Goal: Transaction & Acquisition: Purchase product/service

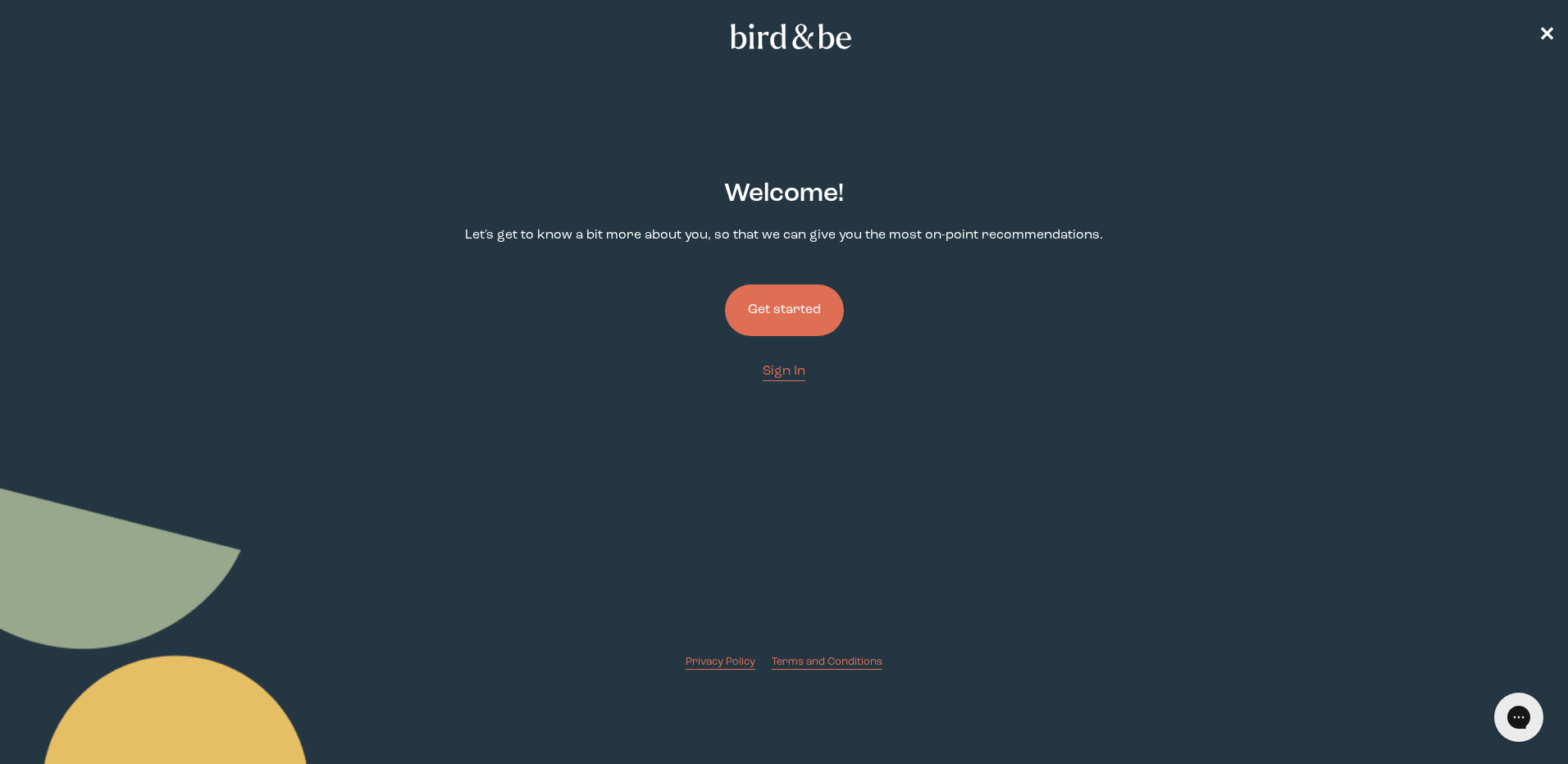
click at [790, 324] on button "Get started" at bounding box center [784, 310] width 119 height 52
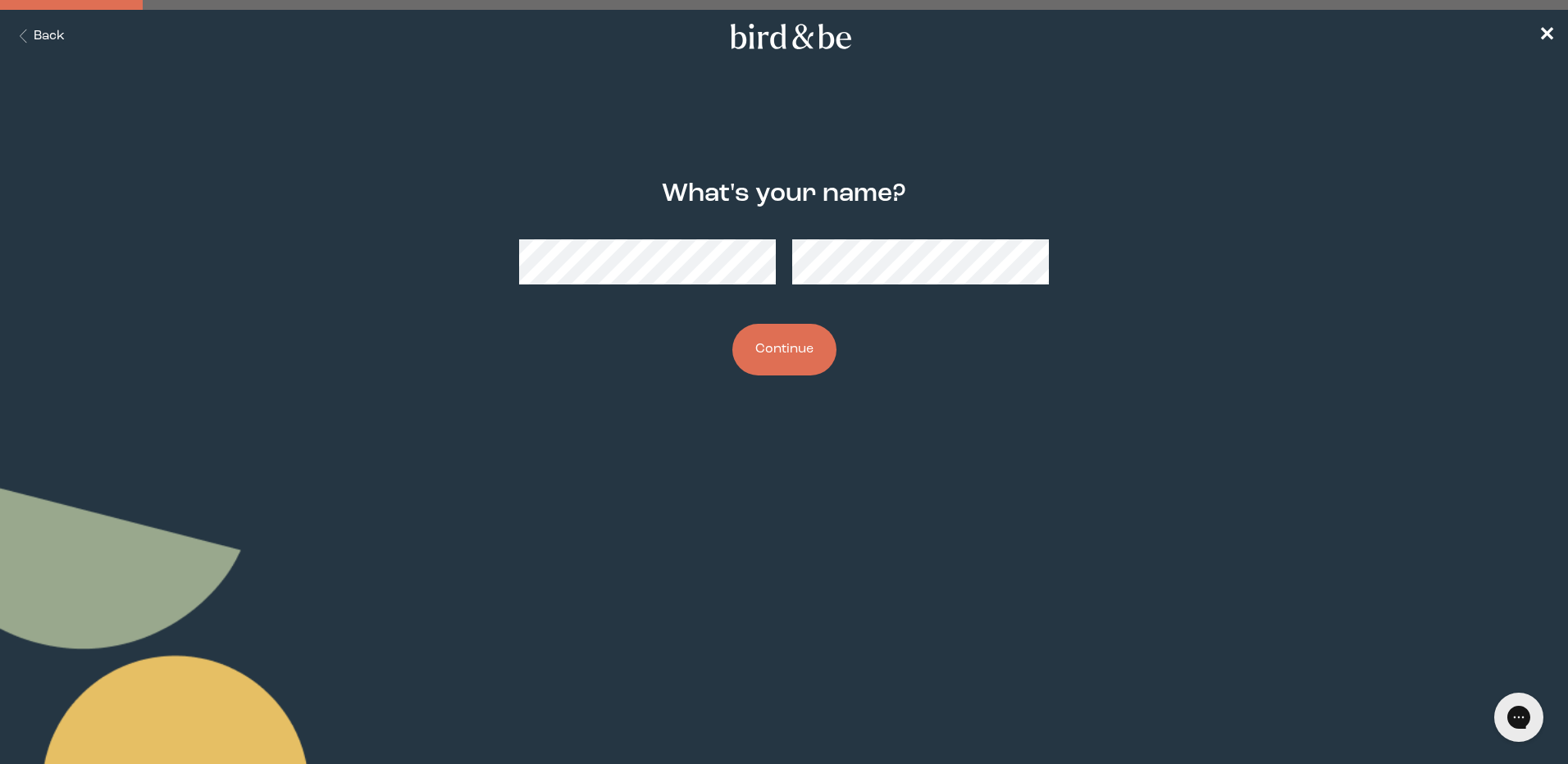
click at [714, 299] on div "What's your name? Continue" at bounding box center [784, 278] width 758 height 248
click at [801, 369] on button "Continue" at bounding box center [784, 349] width 104 height 52
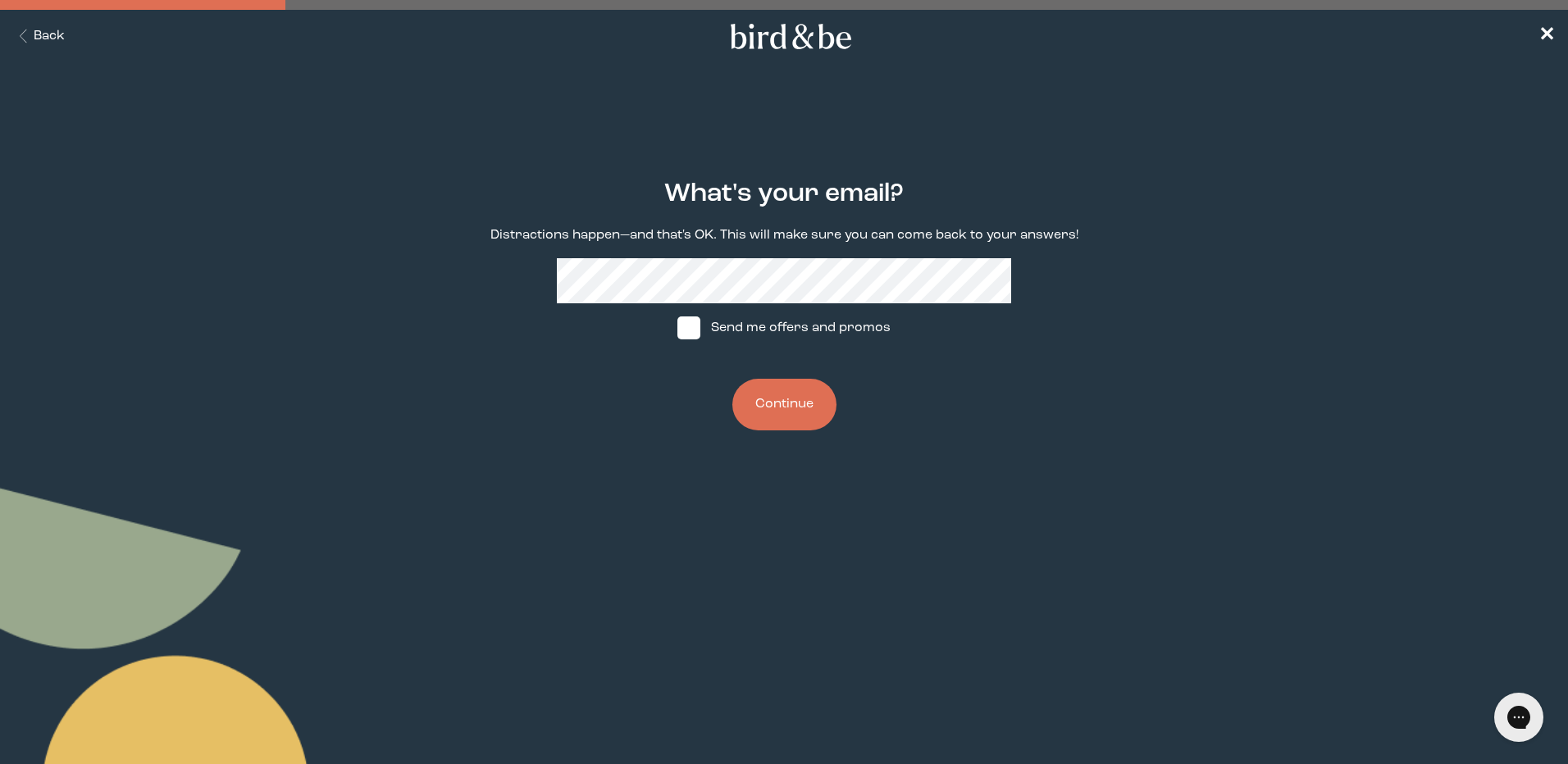
click at [702, 325] on label "Send me offers and promos" at bounding box center [784, 328] width 244 height 50
click at [678, 328] on input "Send me offers and promos" at bounding box center [677, 328] width 1 height 1
checkbox input "true"
click at [782, 395] on button "Continue" at bounding box center [784, 405] width 104 height 52
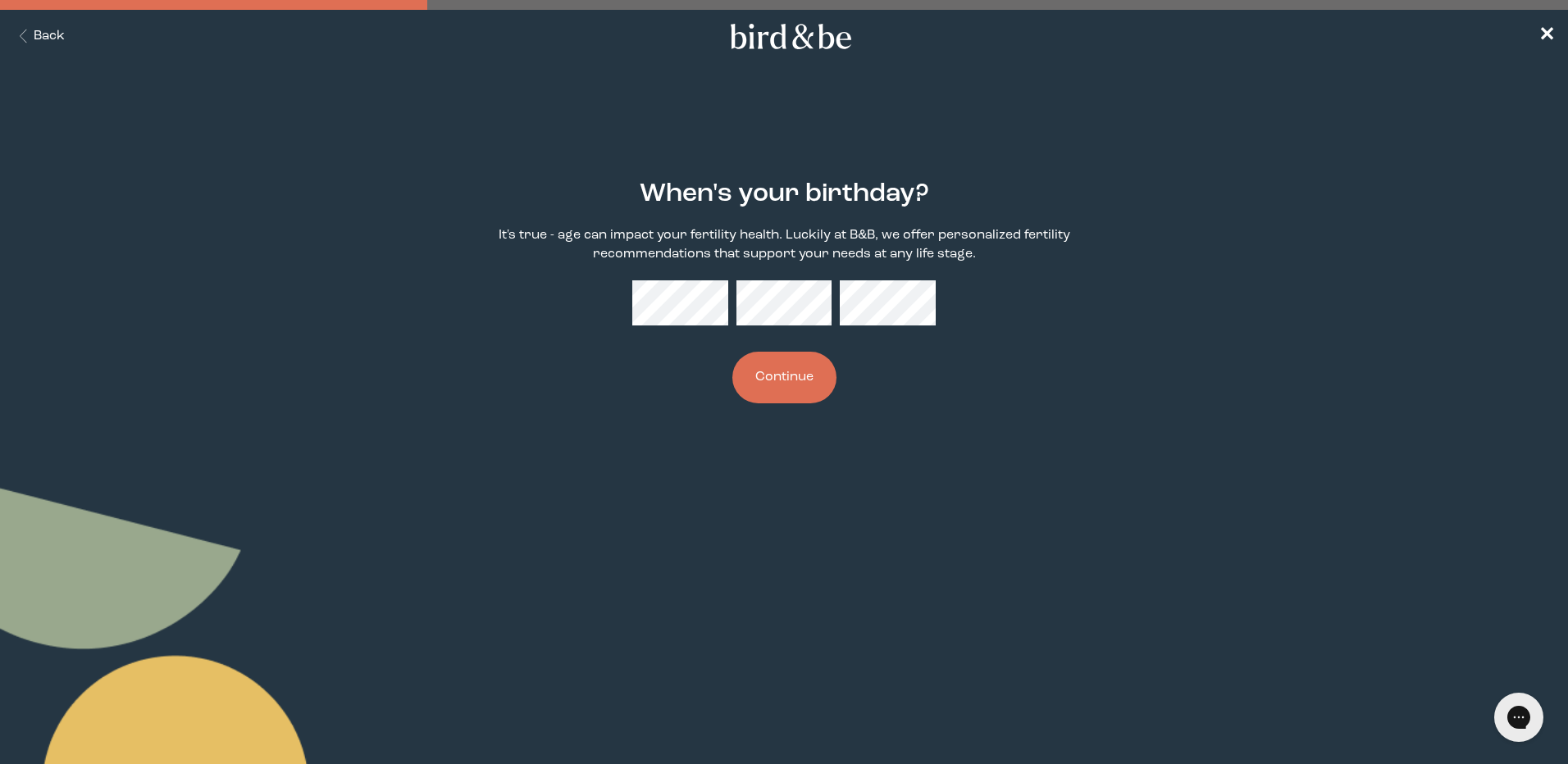
click at [812, 399] on button "Continue" at bounding box center [784, 377] width 104 height 52
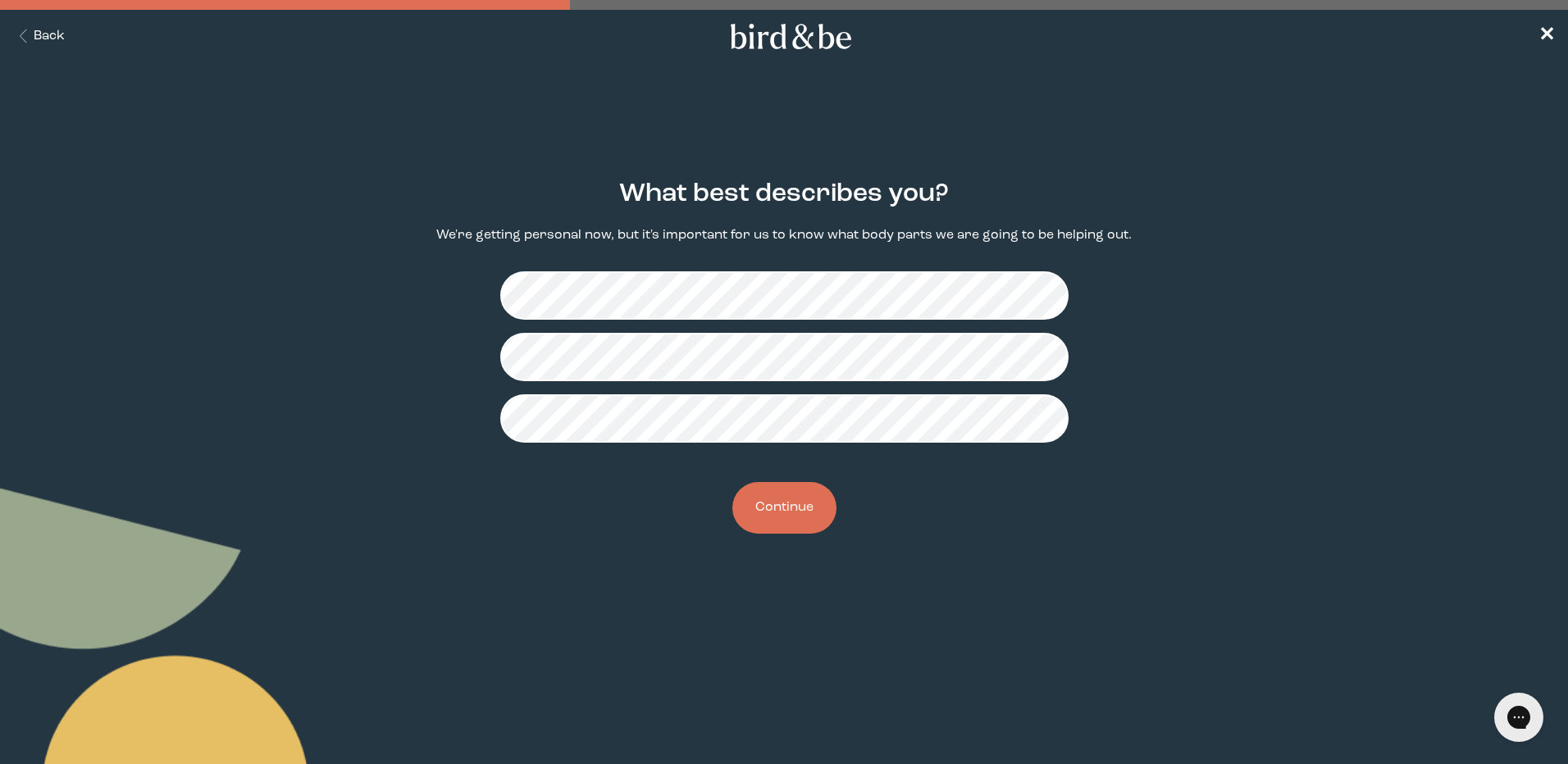
click at [795, 518] on button "Continue" at bounding box center [784, 508] width 104 height 52
click at [787, 530] on button "Continue" at bounding box center [784, 508] width 104 height 52
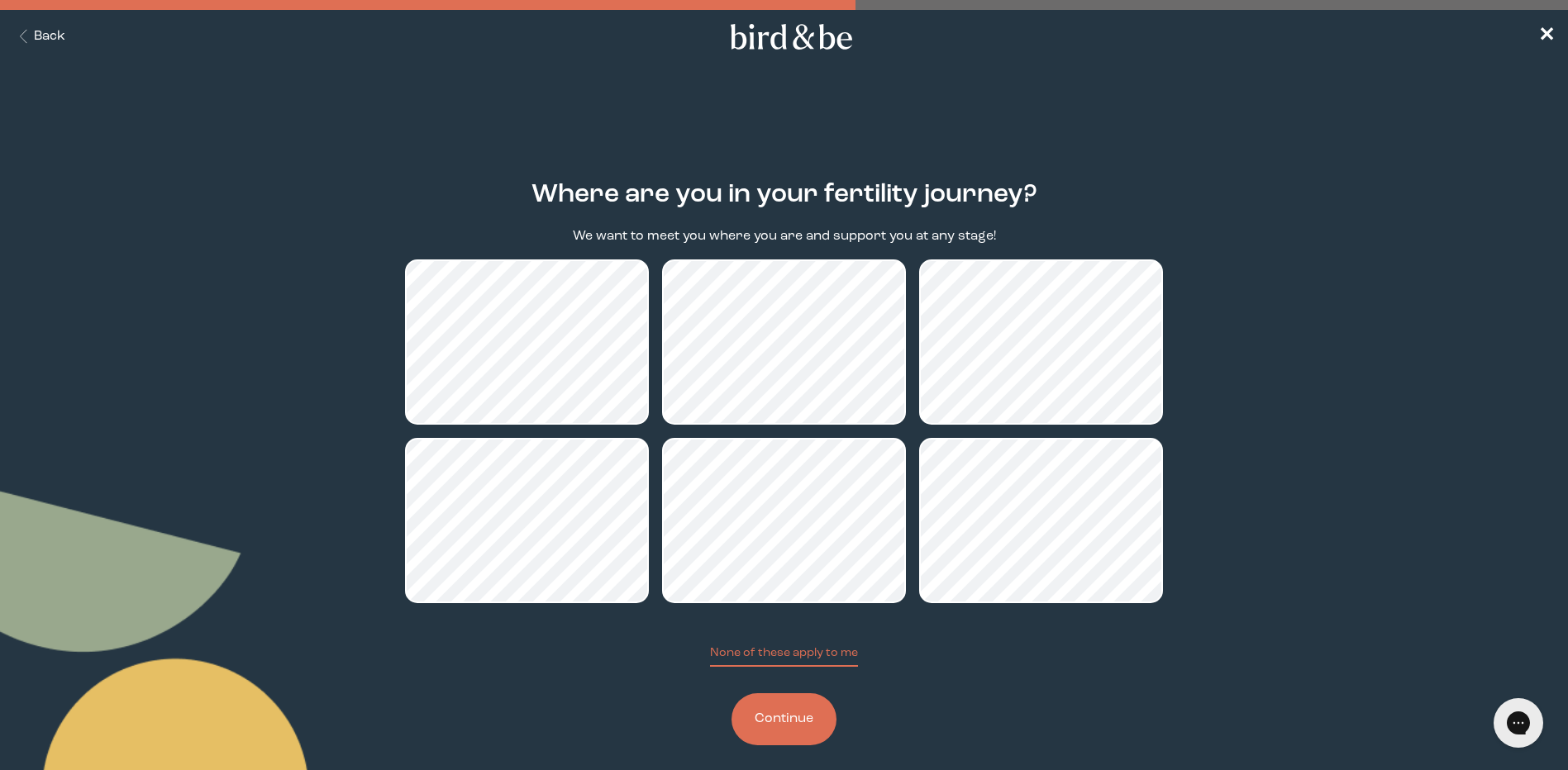
click at [786, 730] on button "Continue" at bounding box center [784, 719] width 105 height 52
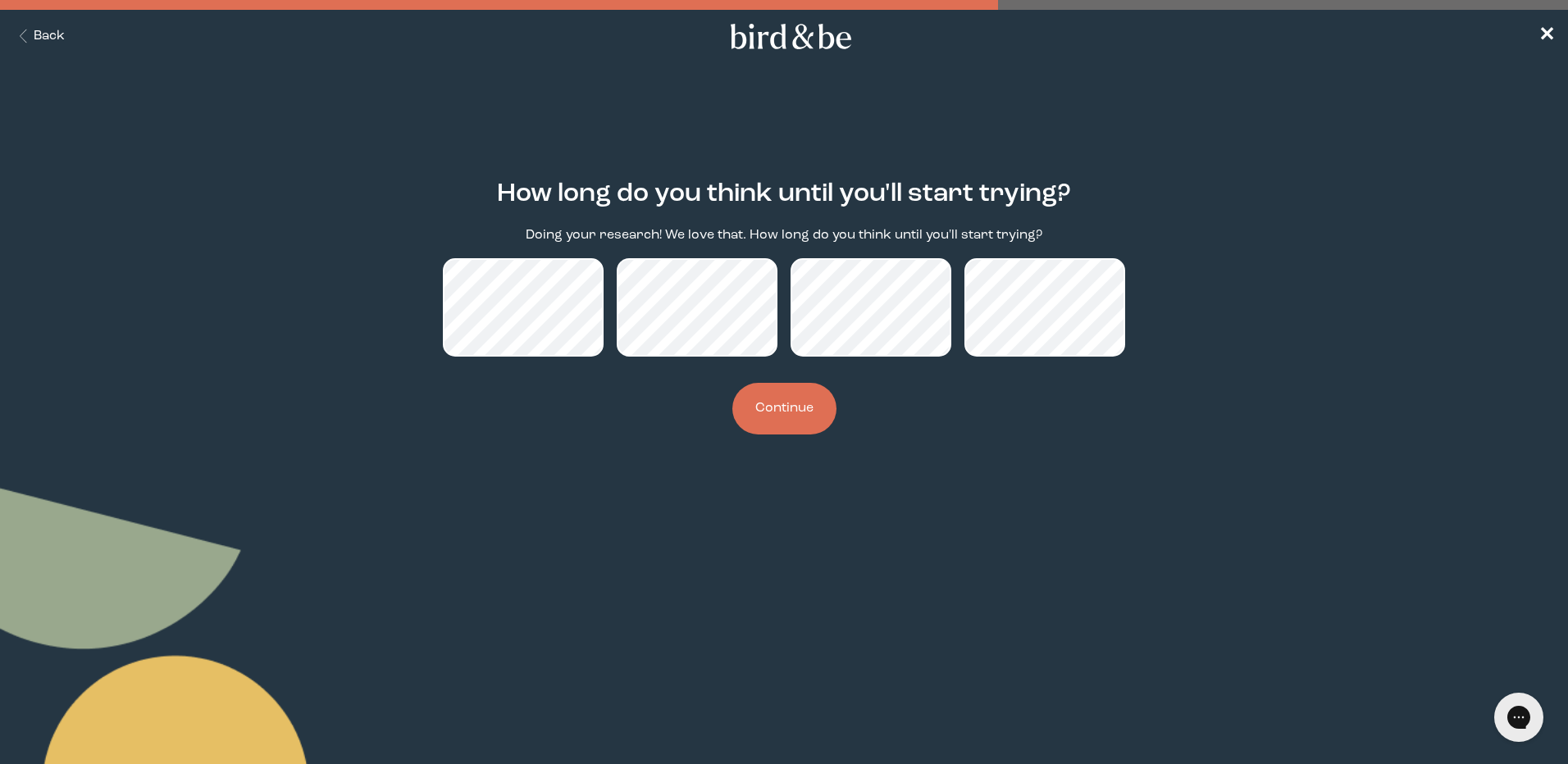
click at [752, 400] on button "Continue" at bounding box center [784, 409] width 104 height 52
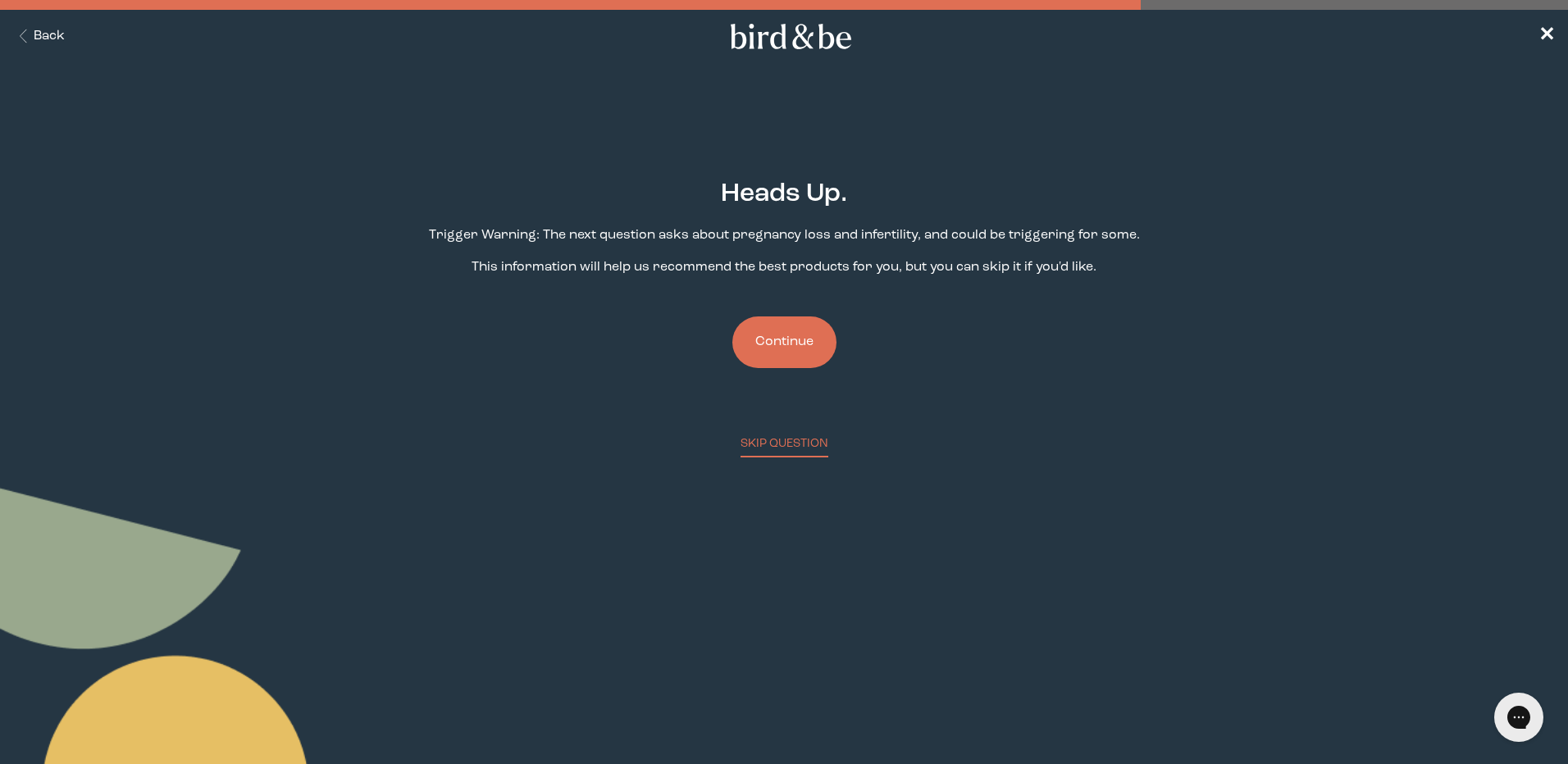
click at [765, 335] on button "Continue" at bounding box center [784, 342] width 104 height 52
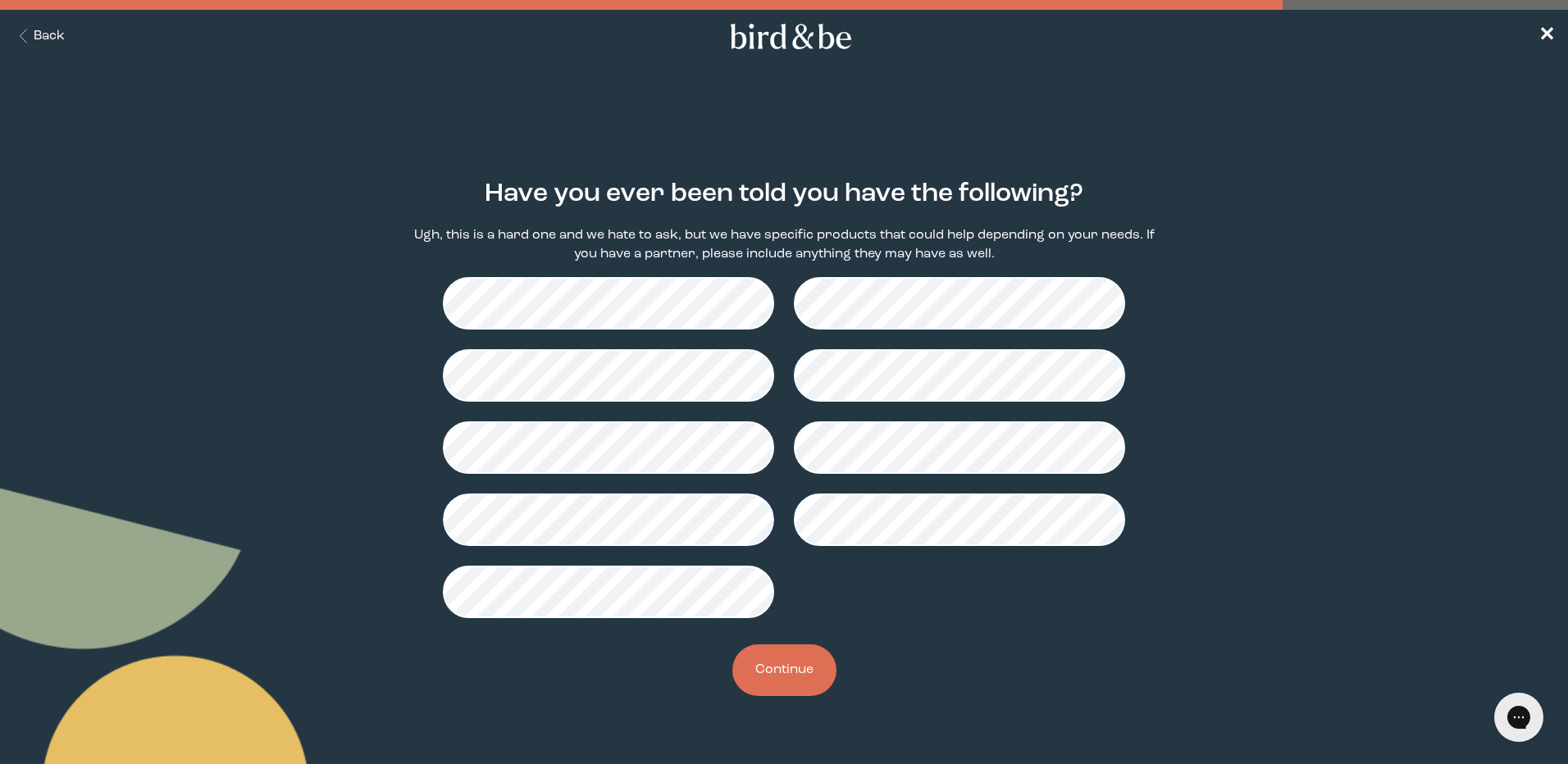
click at [793, 669] on button "Continue" at bounding box center [784, 670] width 104 height 52
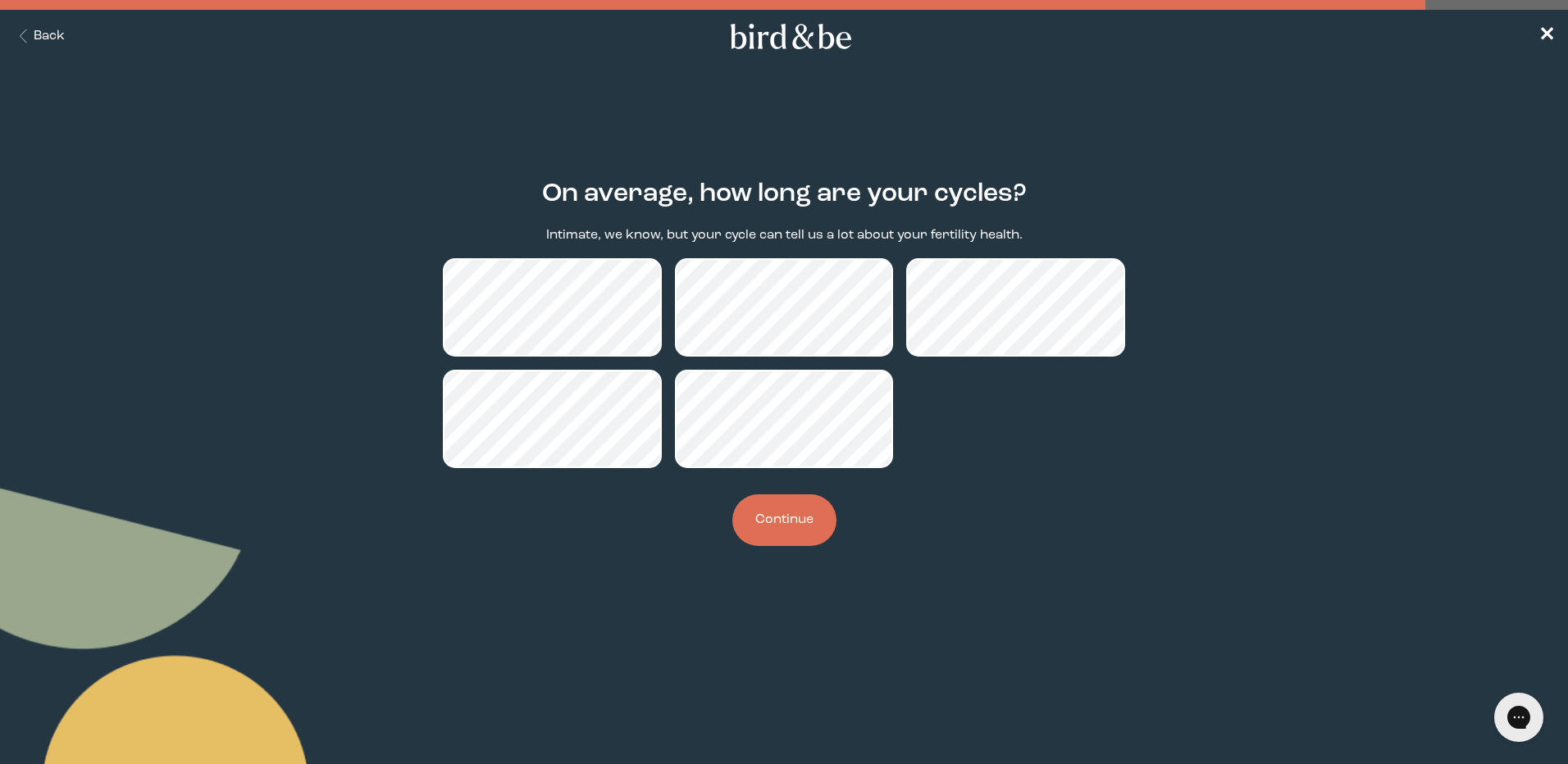
click at [755, 519] on button "Continue" at bounding box center [784, 520] width 104 height 52
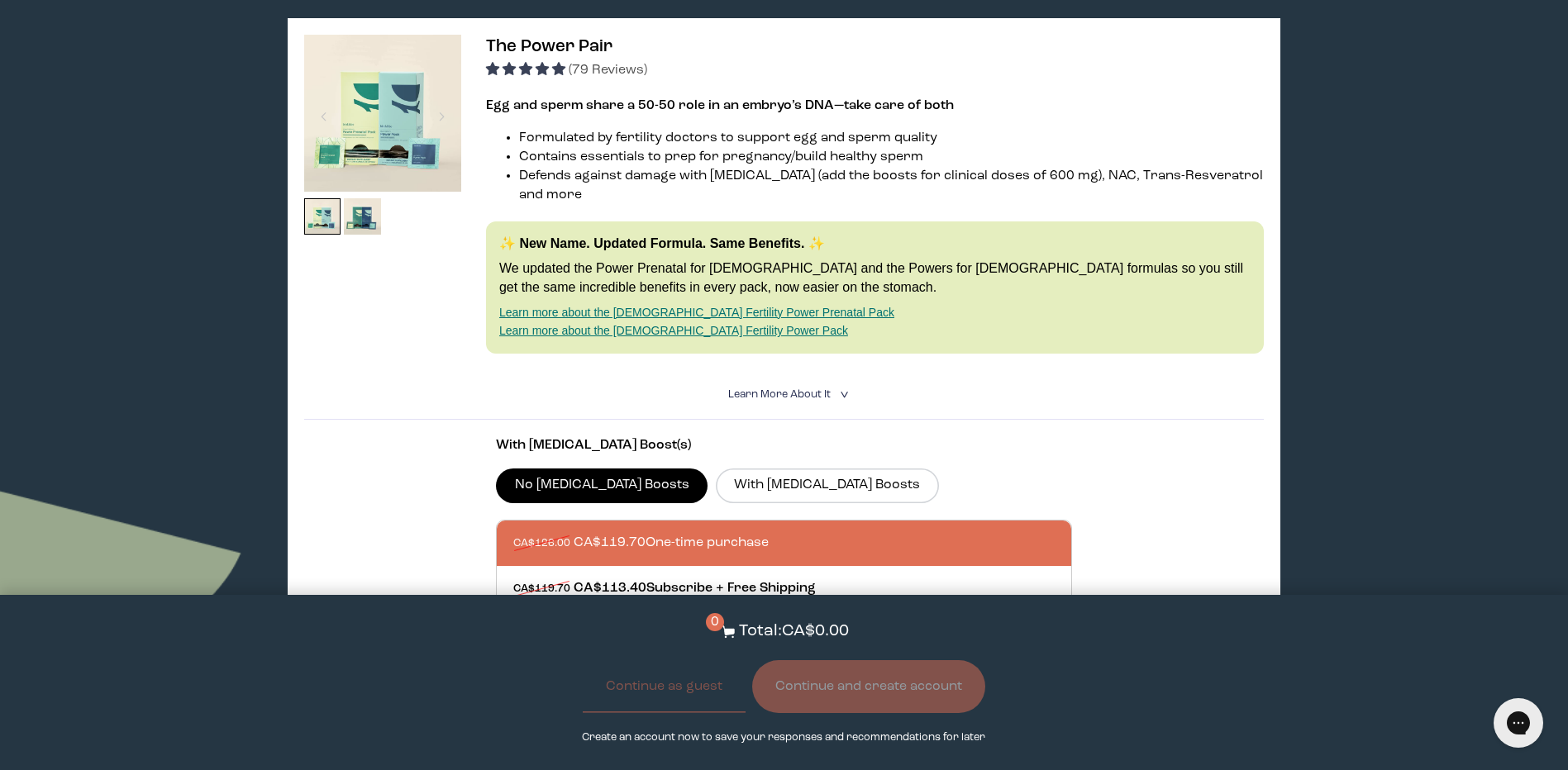
scroll to position [248, 0]
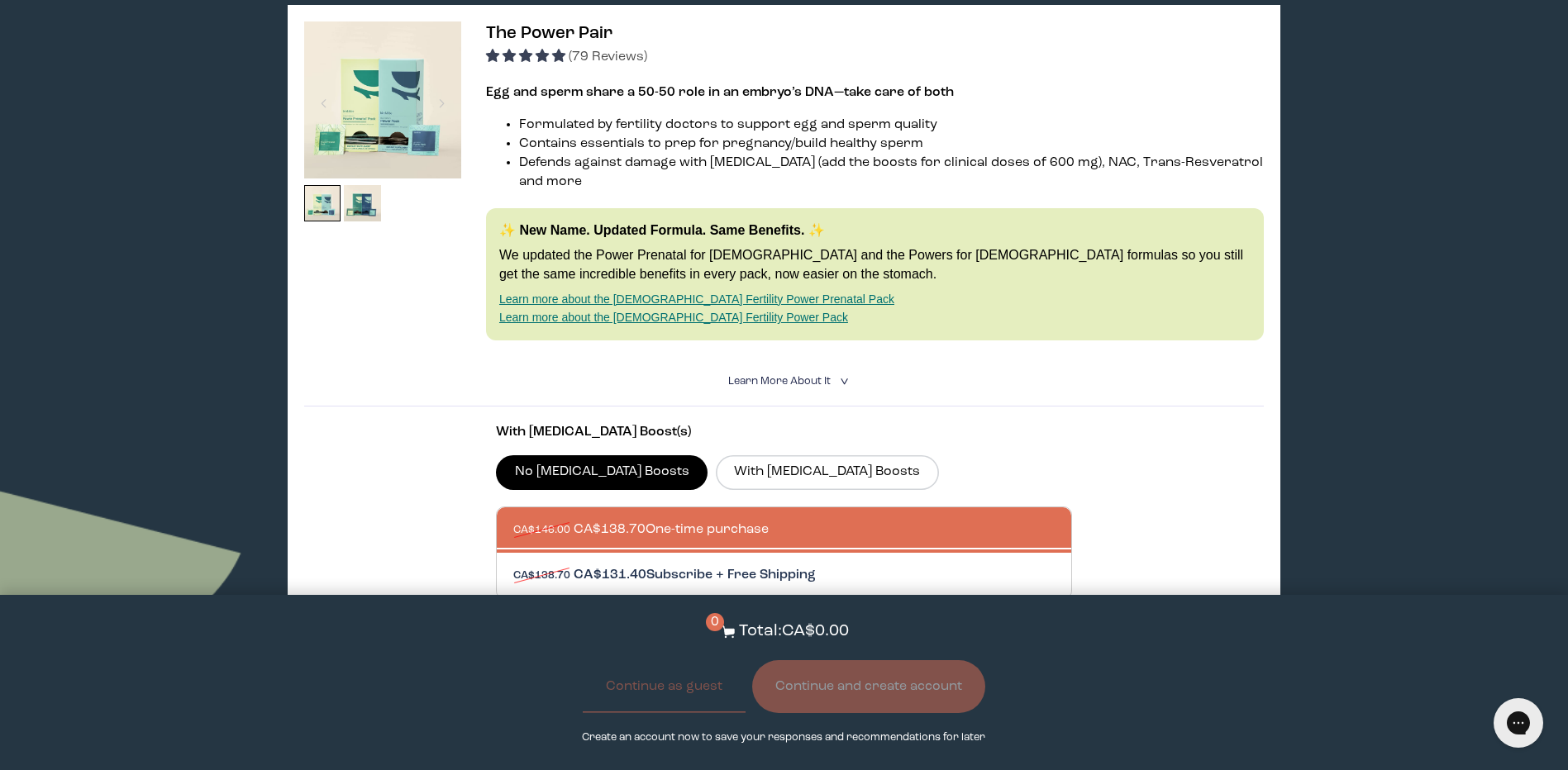
click at [688, 553] on div at bounding box center [801, 576] width 575 height 46
click at [514, 565] on input "CA$138.70 CA$131.40 Subscribe + Free Shipping" at bounding box center [513, 565] width 1 height 1
radio input "true"
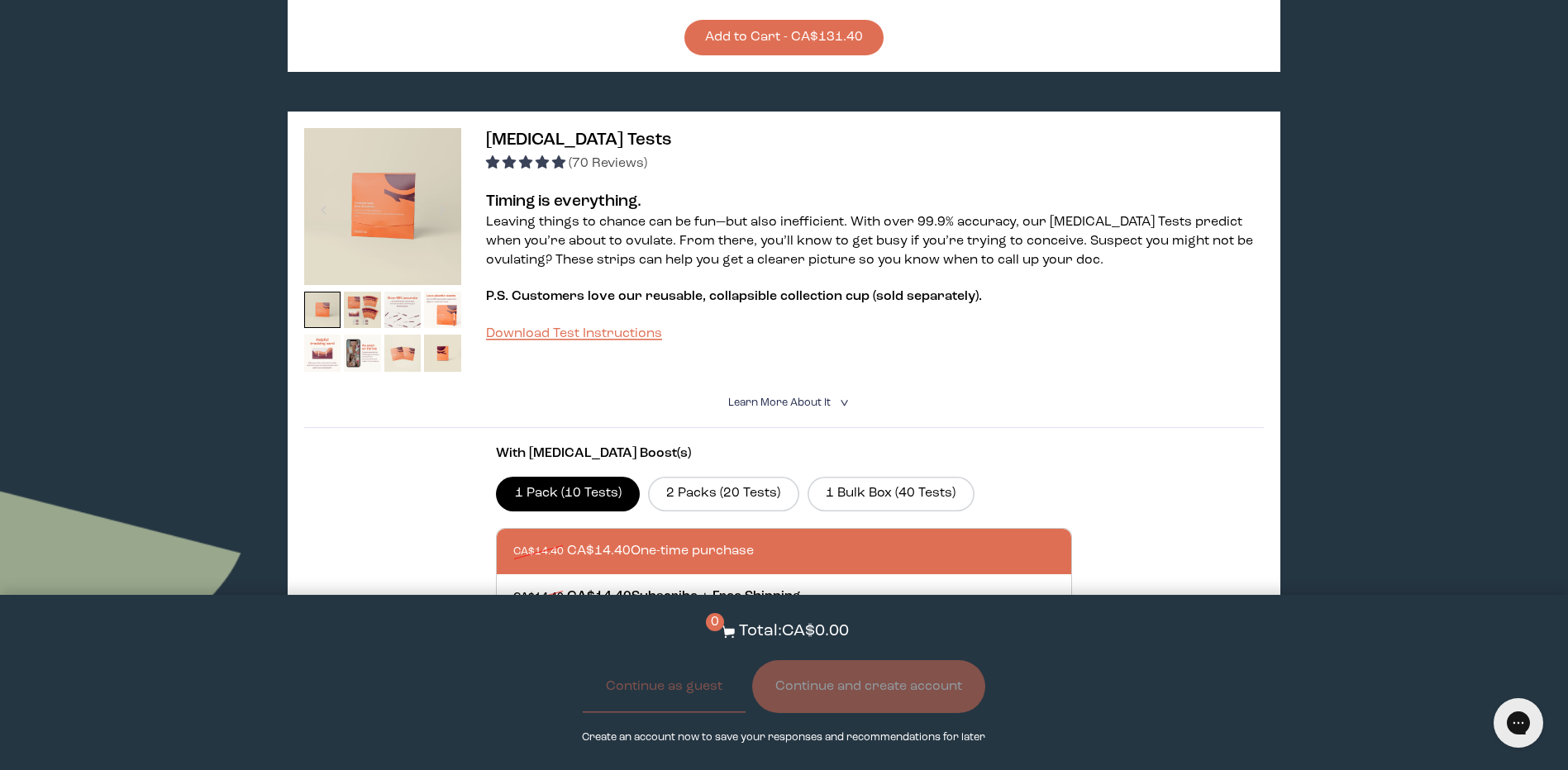
scroll to position [909, 0]
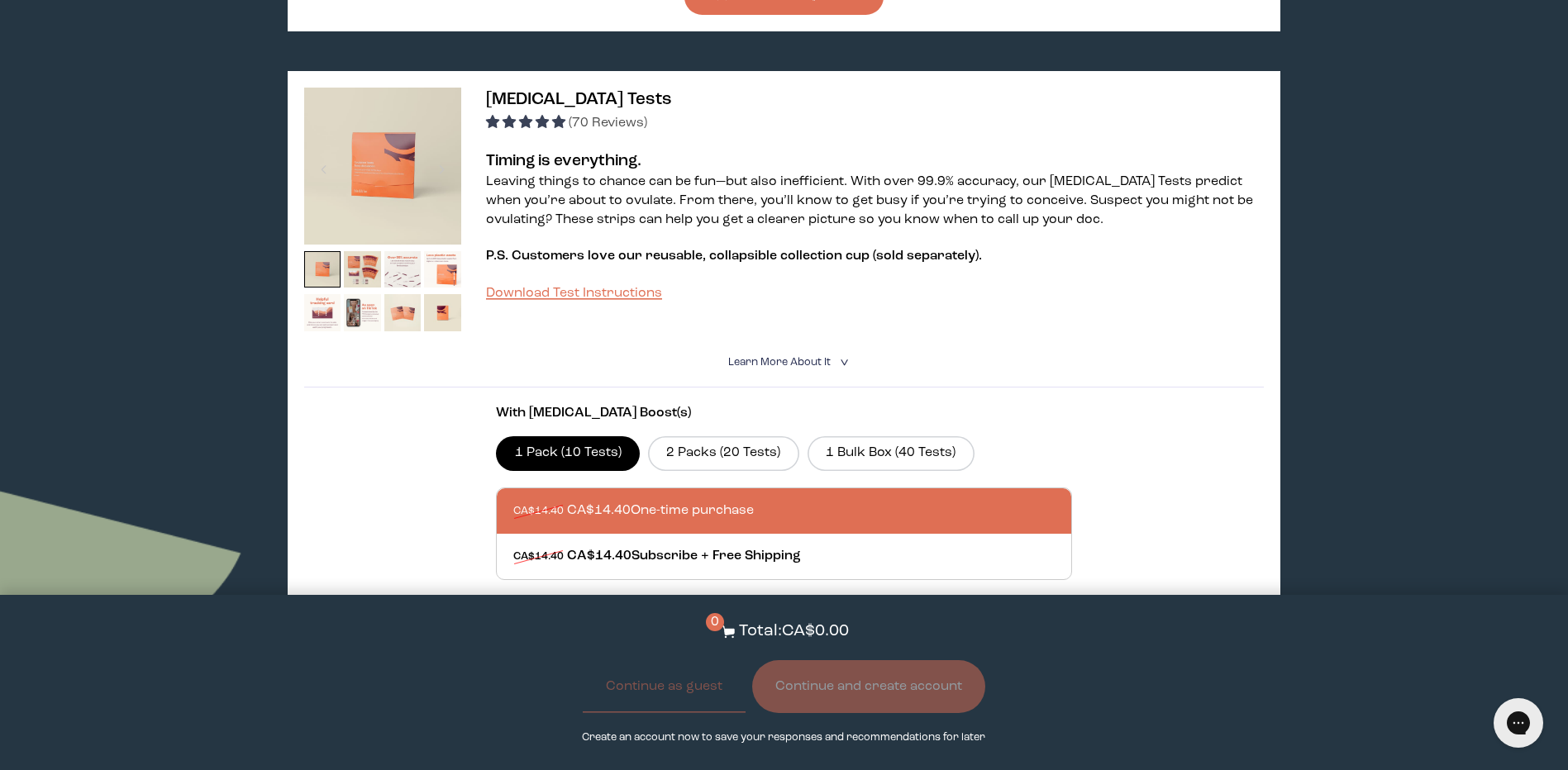
click at [685, 493] on div at bounding box center [801, 511] width 575 height 46
click at [514, 501] on input "CA$14.40 CA$14.40 One-time purchase" at bounding box center [513, 501] width 1 height 1
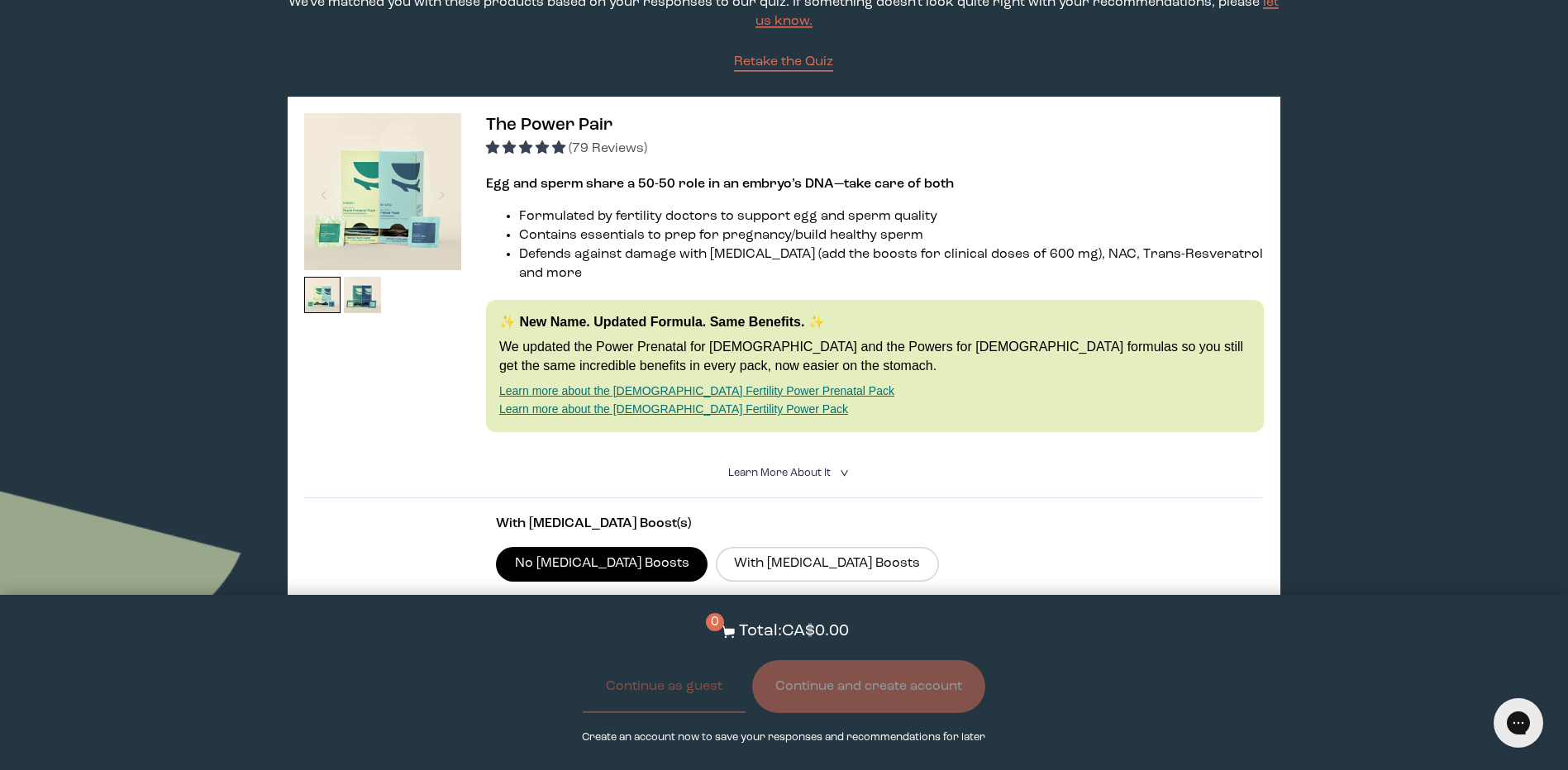
scroll to position [413, 0]
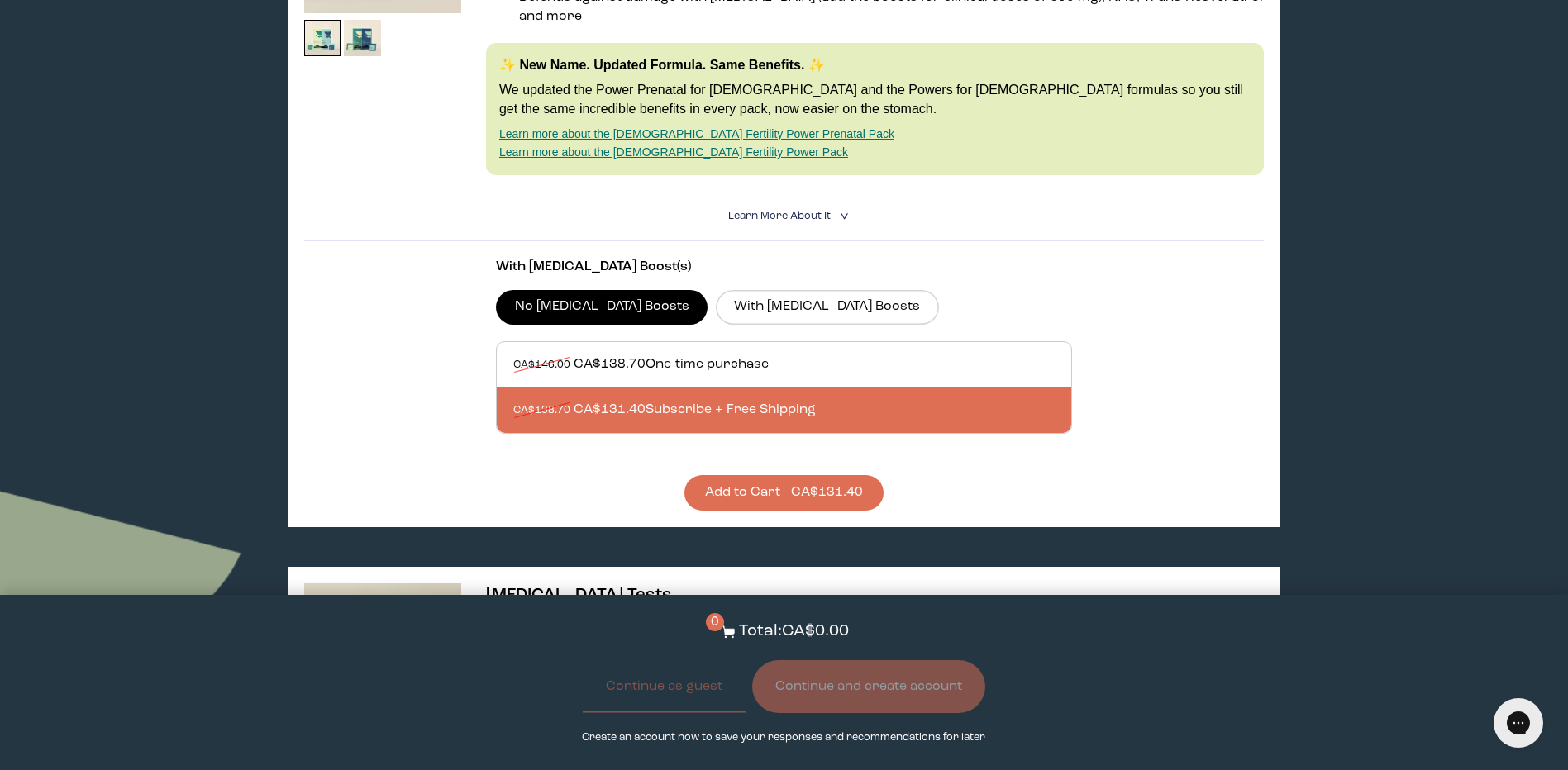
click at [833, 475] on button "Add to Cart - CA$131.40" at bounding box center [784, 492] width 200 height 35
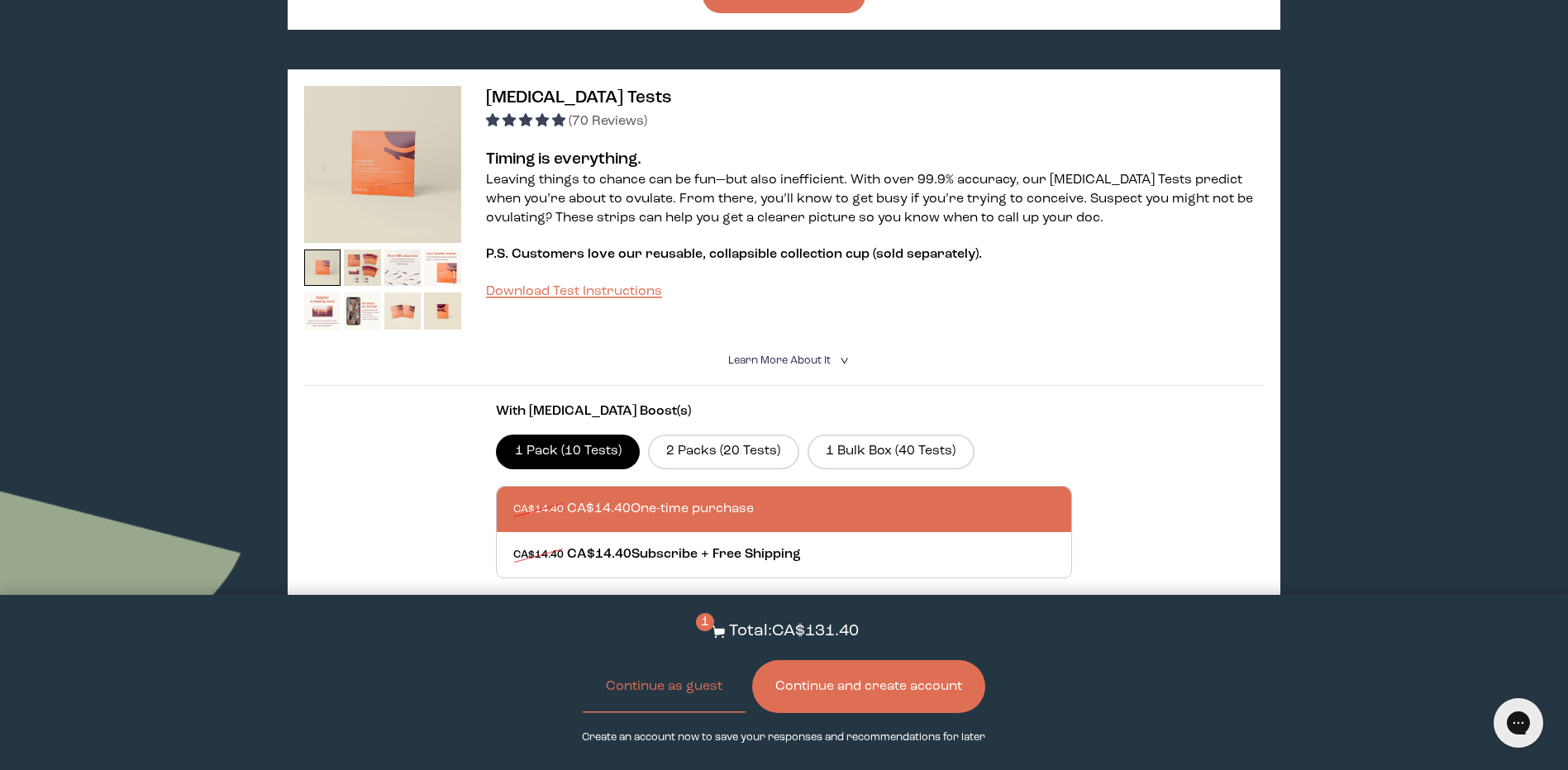
scroll to position [992, 0]
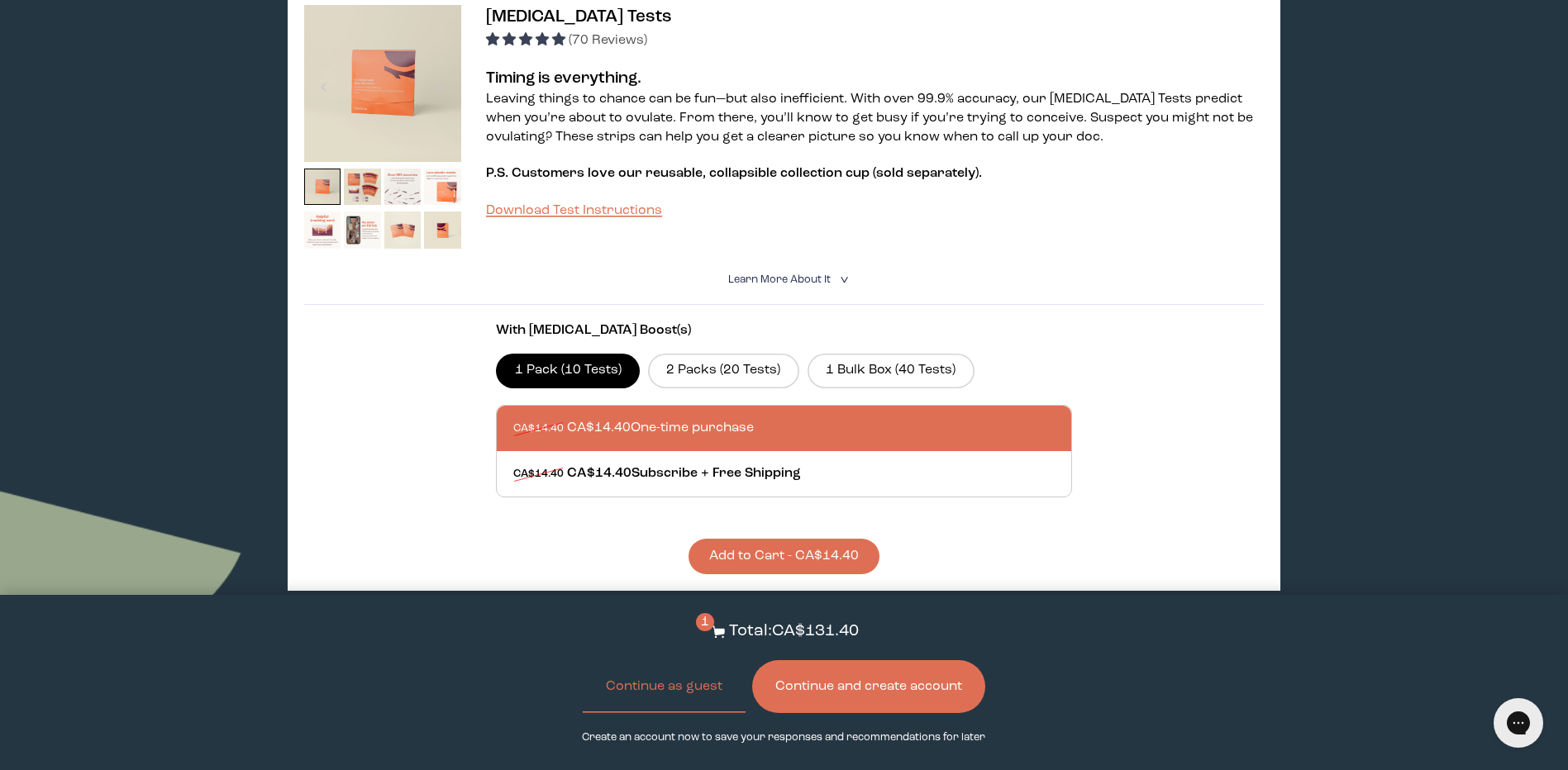
click at [743, 539] on button "Add to Cart - CA$14.40" at bounding box center [784, 556] width 191 height 35
click at [850, 354] on label "1 Bulk Box (40 Tests)" at bounding box center [892, 371] width 167 height 34
click at [0, 0] on input "1 Bulk Box (40 Tests)" at bounding box center [0, 0] width 0 height 0
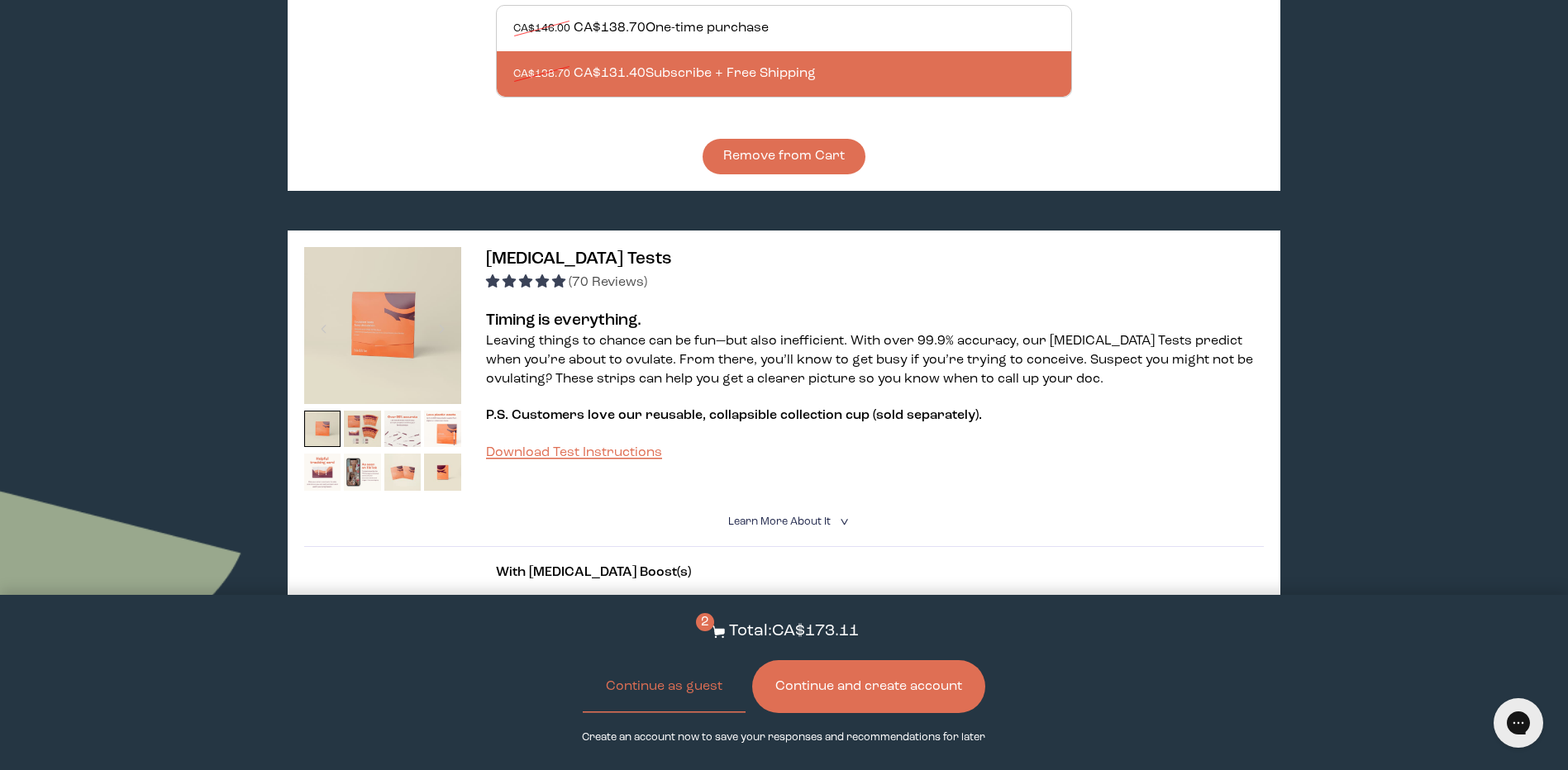
scroll to position [744, 0]
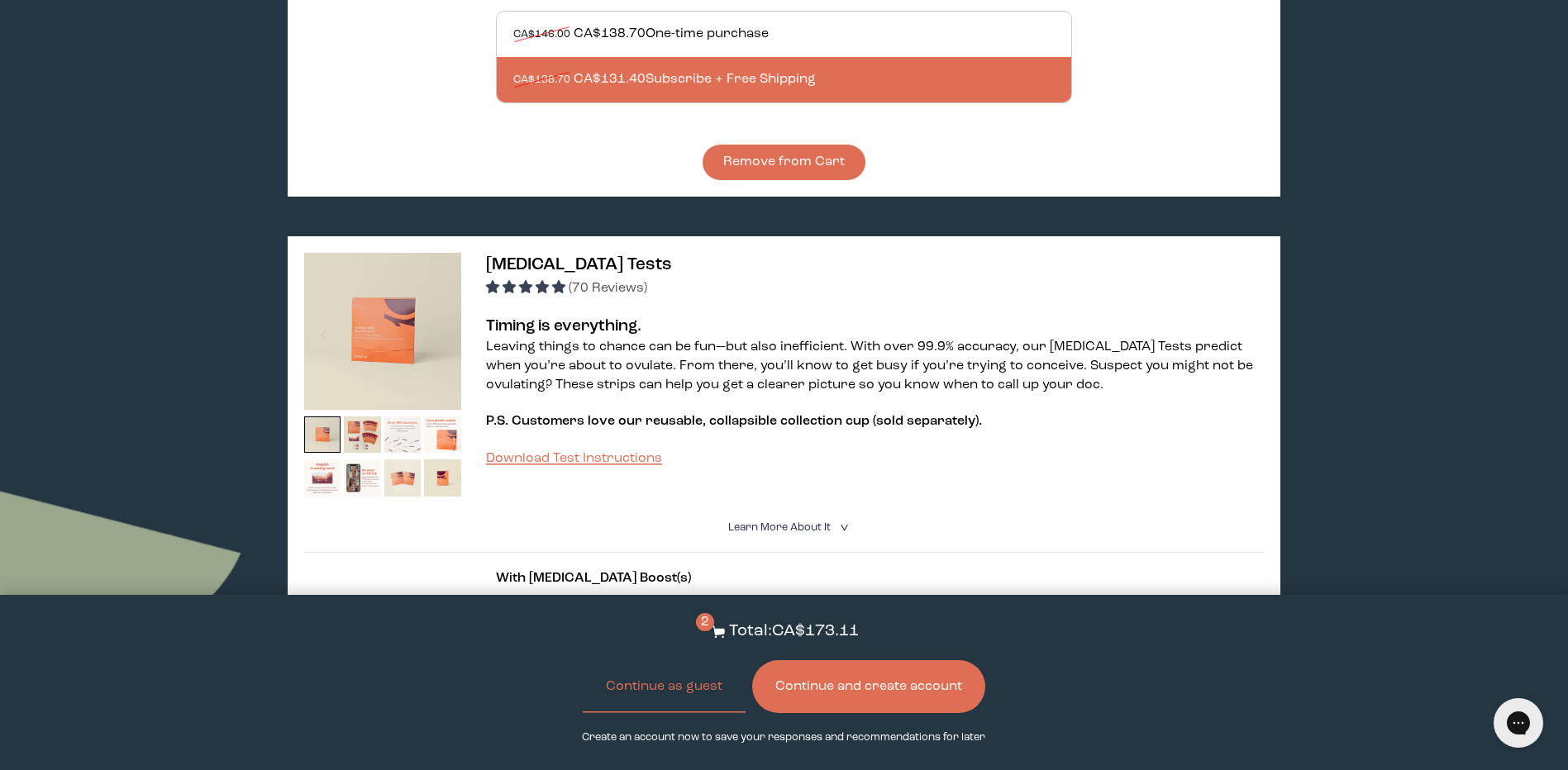
click at [412, 421] on img at bounding box center [403, 434] width 37 height 37
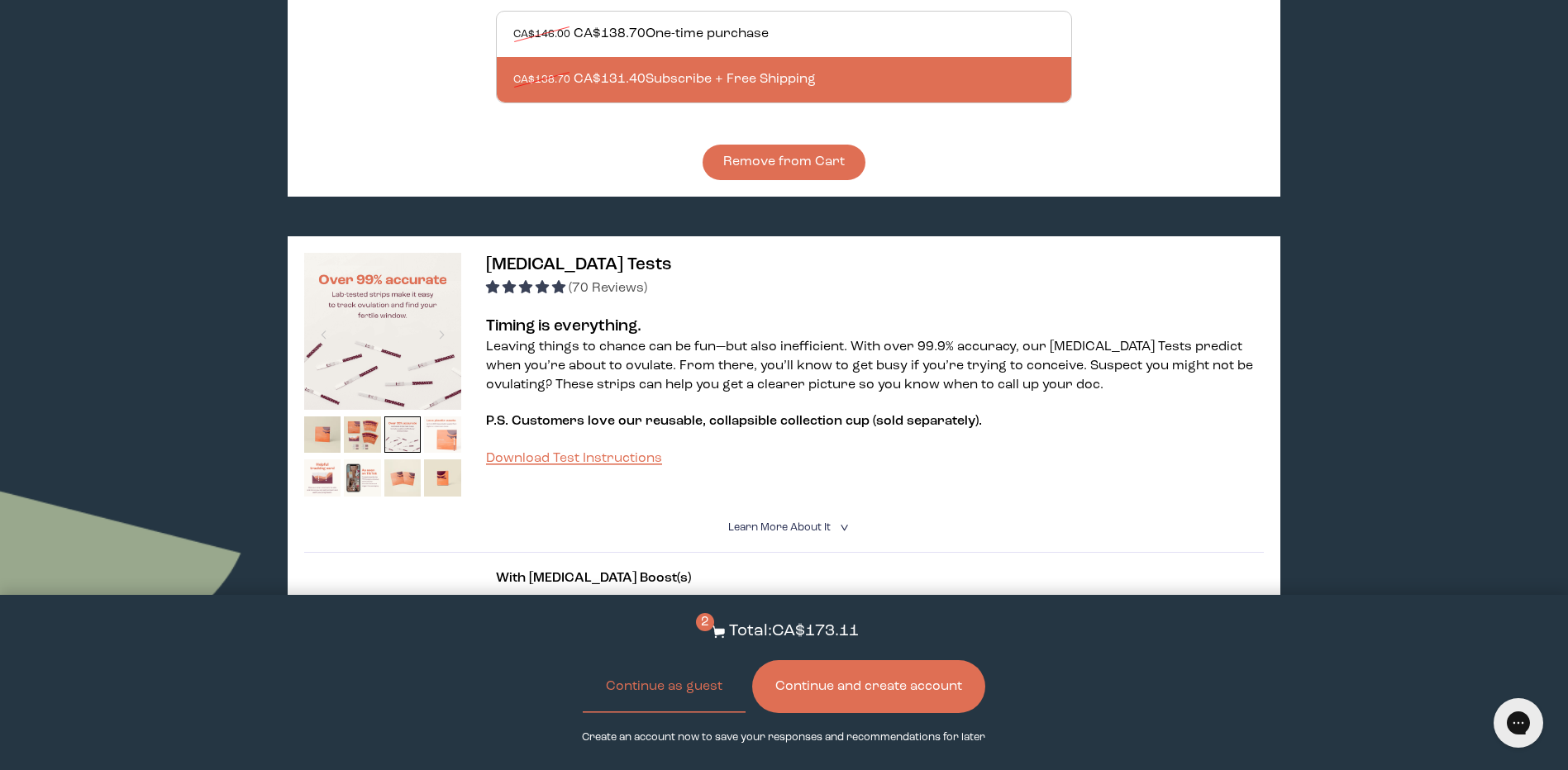
click at [438, 419] on img at bounding box center [442, 434] width 37 height 37
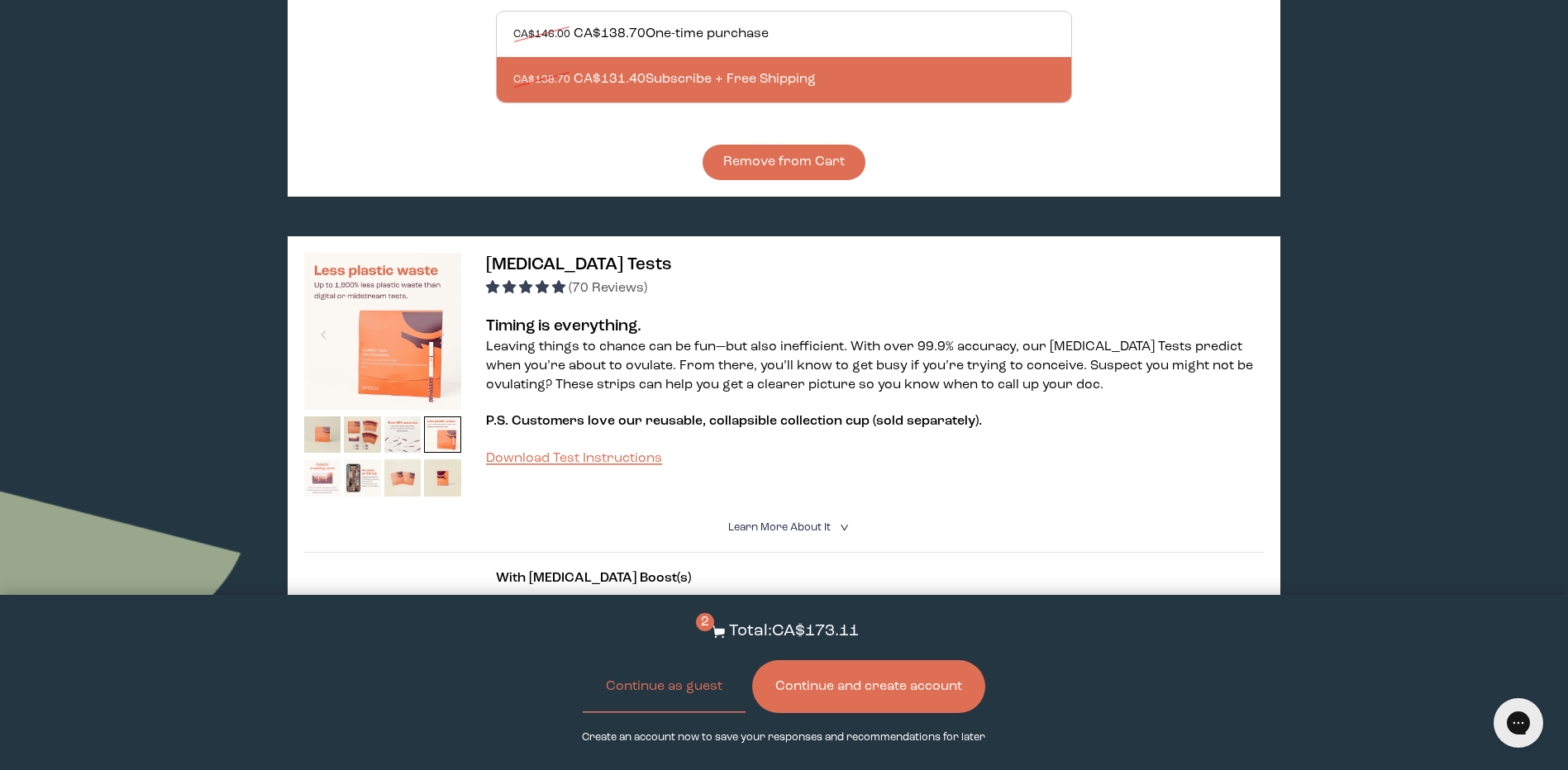
click at [323, 467] on img at bounding box center [323, 477] width 37 height 37
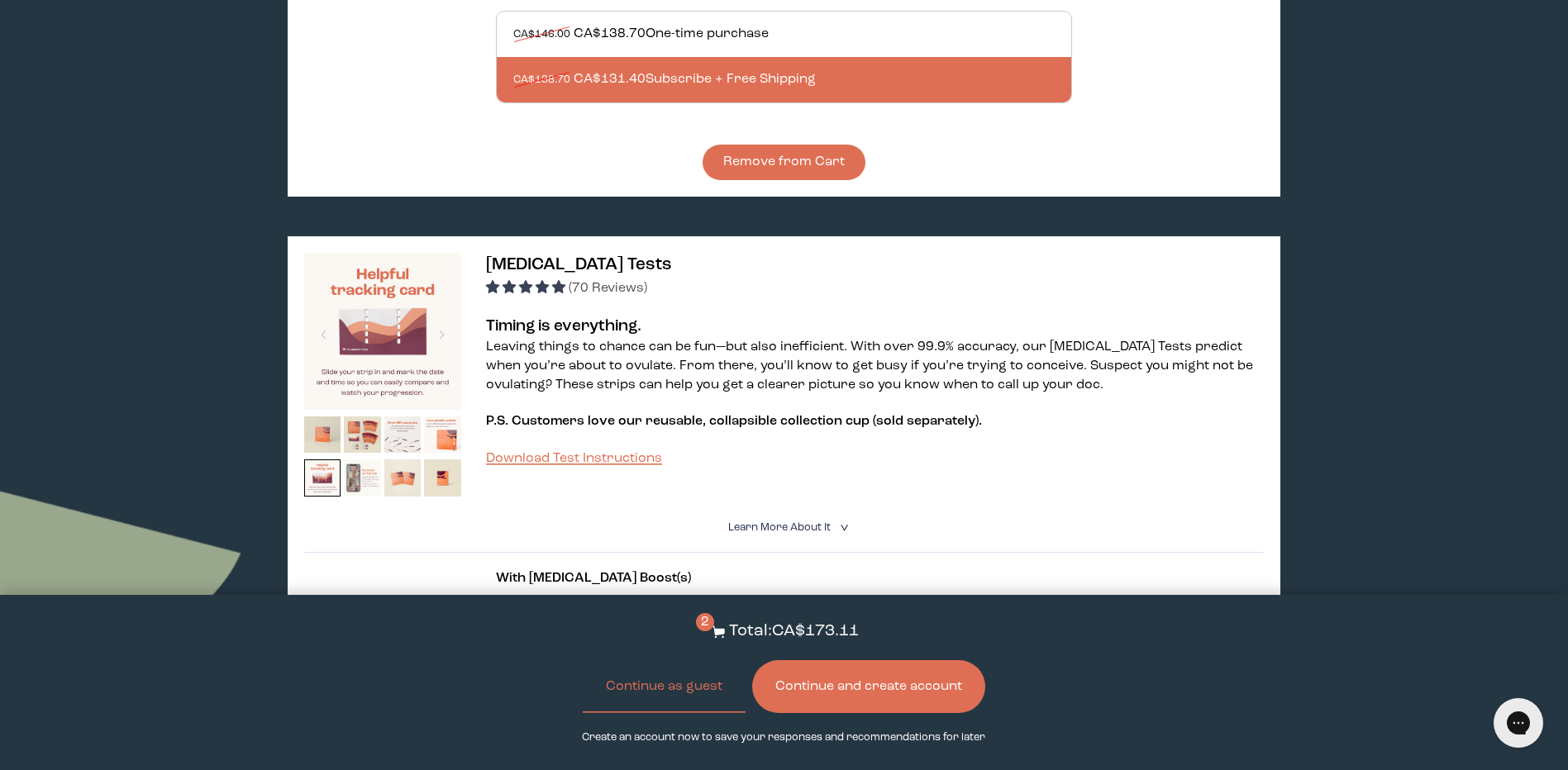
click at [370, 462] on img at bounding box center [362, 477] width 37 height 37
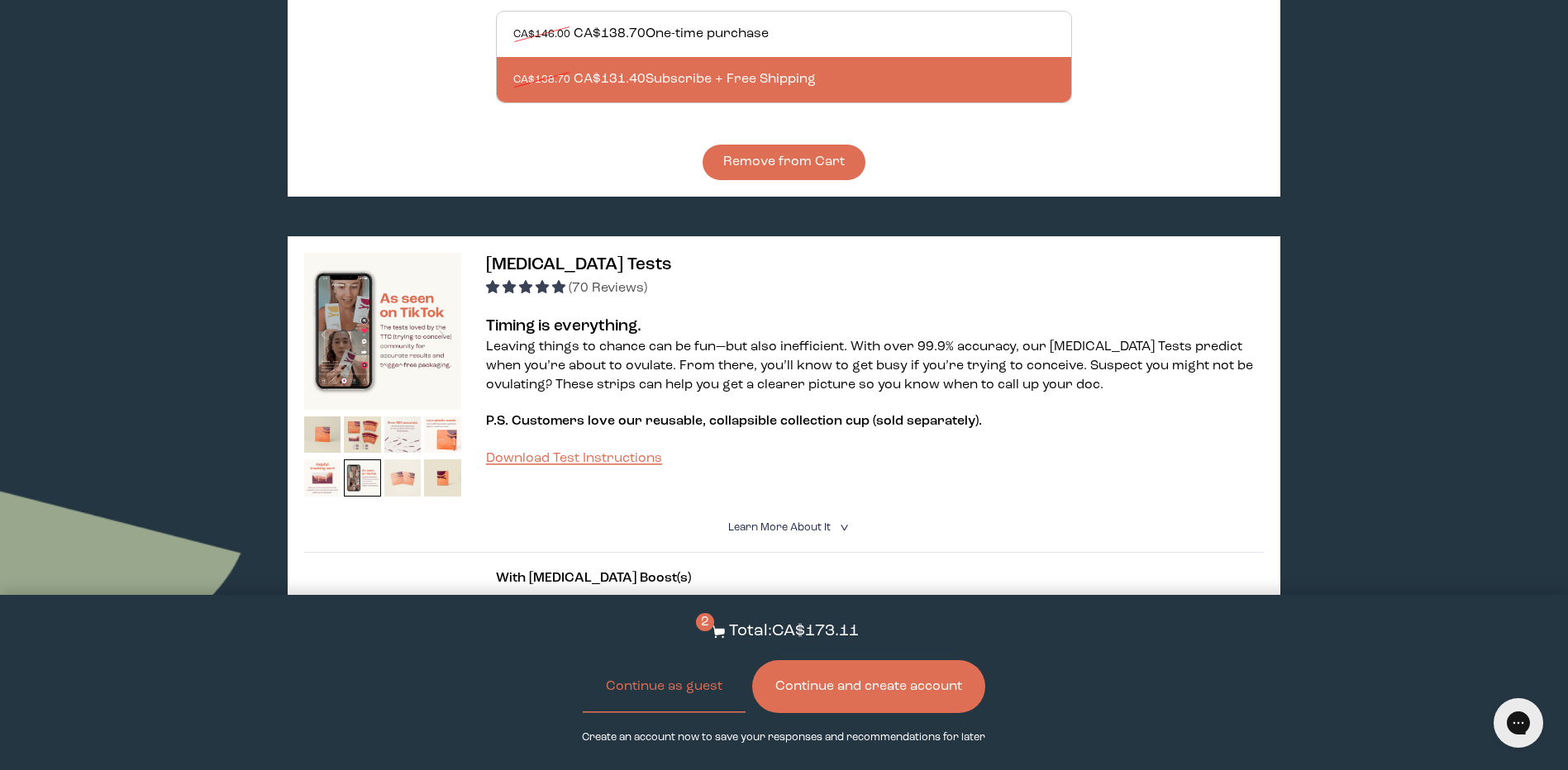
click at [421, 461] on img at bounding box center [403, 477] width 37 height 37
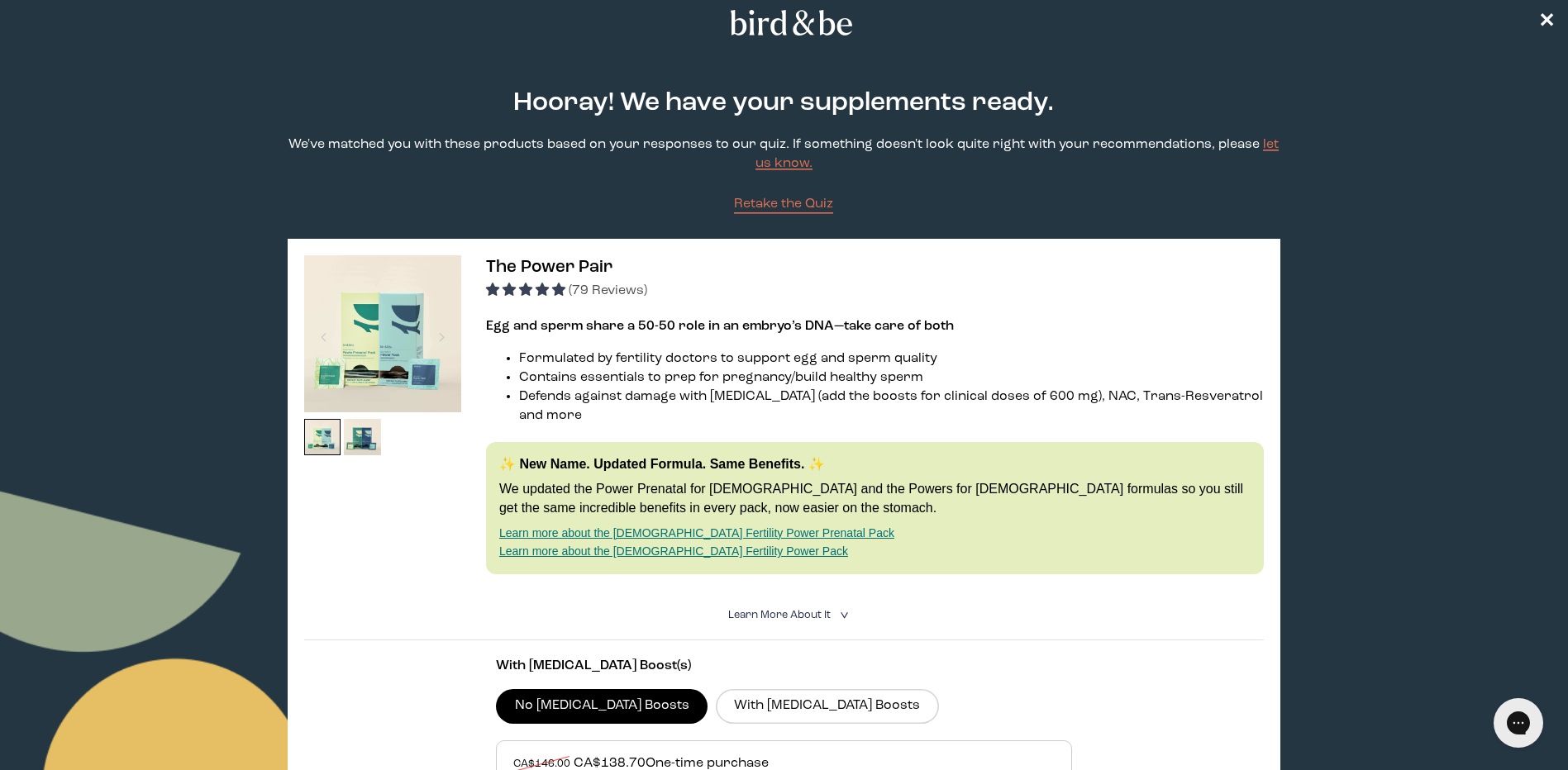
scroll to position [0, 0]
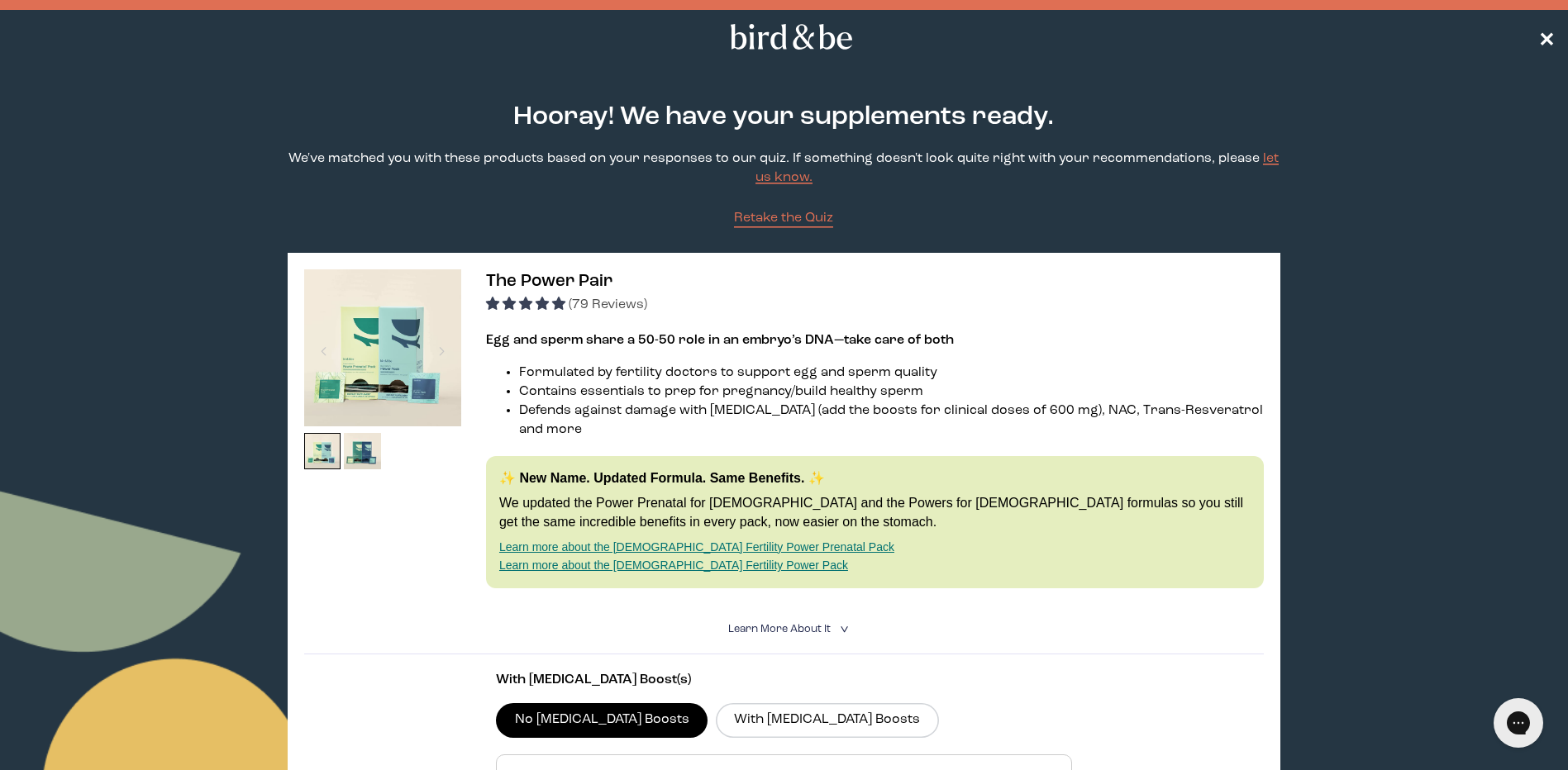
click at [1548, 30] on span "✕" at bounding box center [1546, 37] width 16 height 20
